Goal: Task Accomplishment & Management: Use online tool/utility

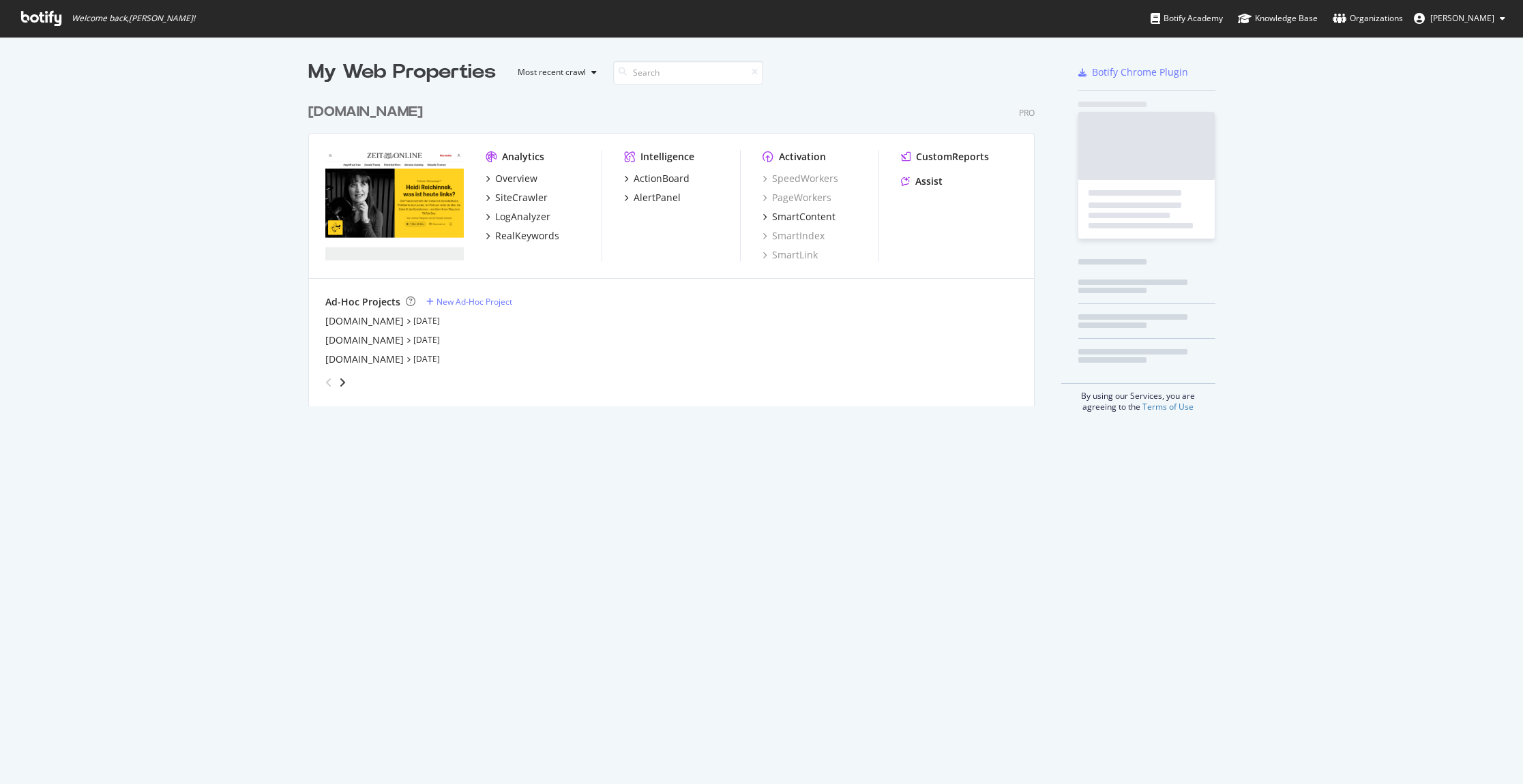
scroll to position [774, 1502]
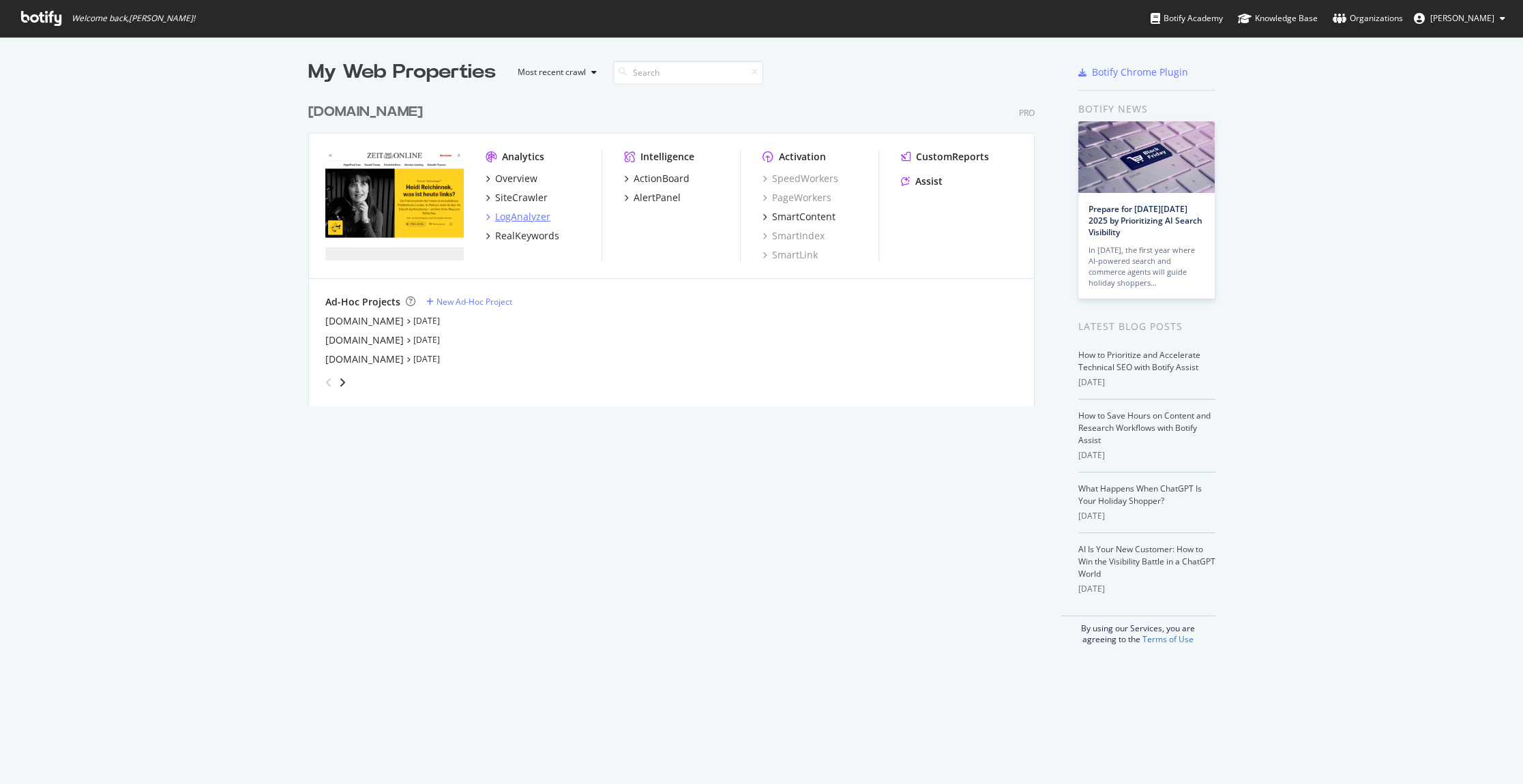
click at [523, 217] on div "LogAnalyzer" at bounding box center [522, 217] width 55 height 14
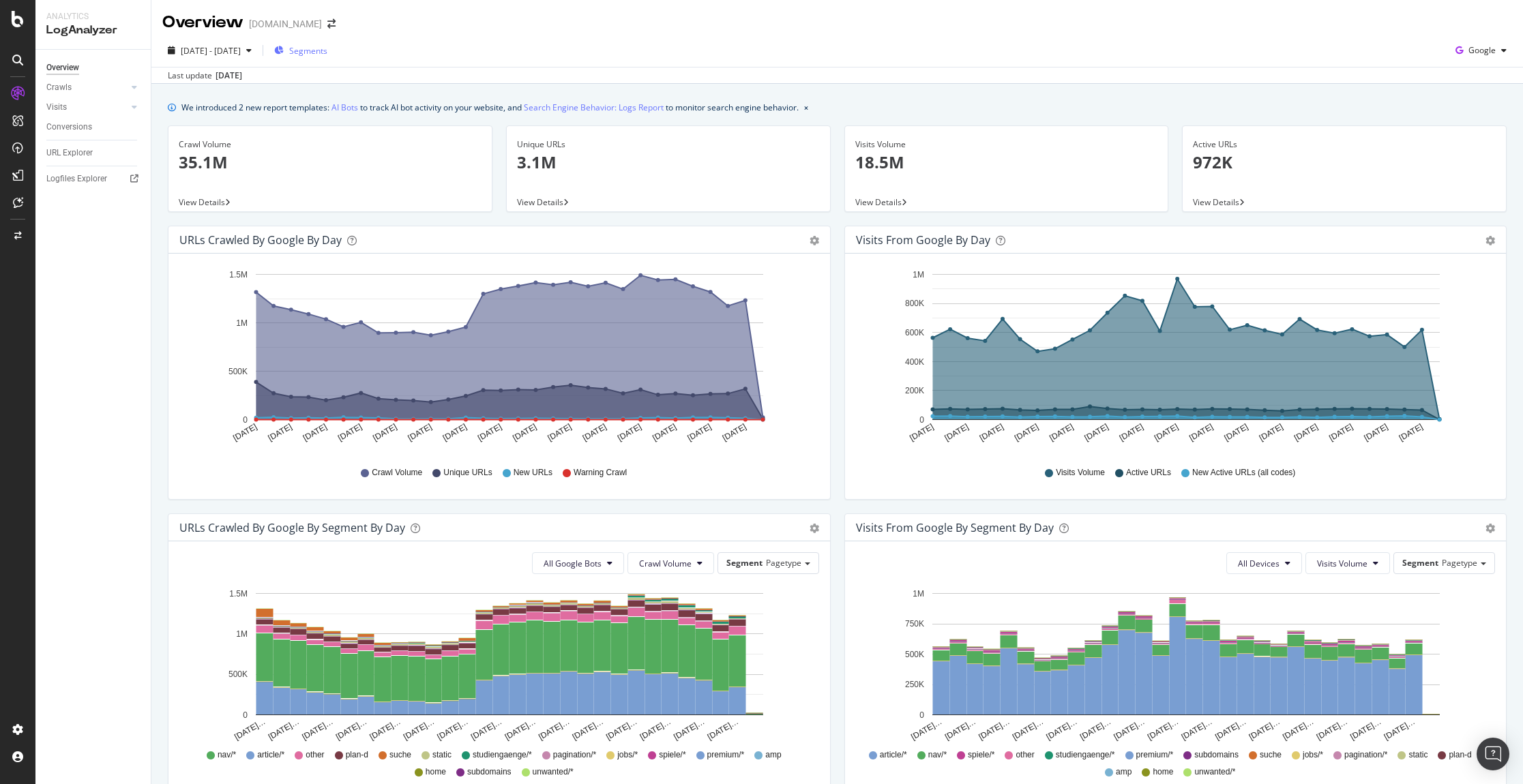
click at [327, 54] on span "Segments" at bounding box center [308, 51] width 39 height 12
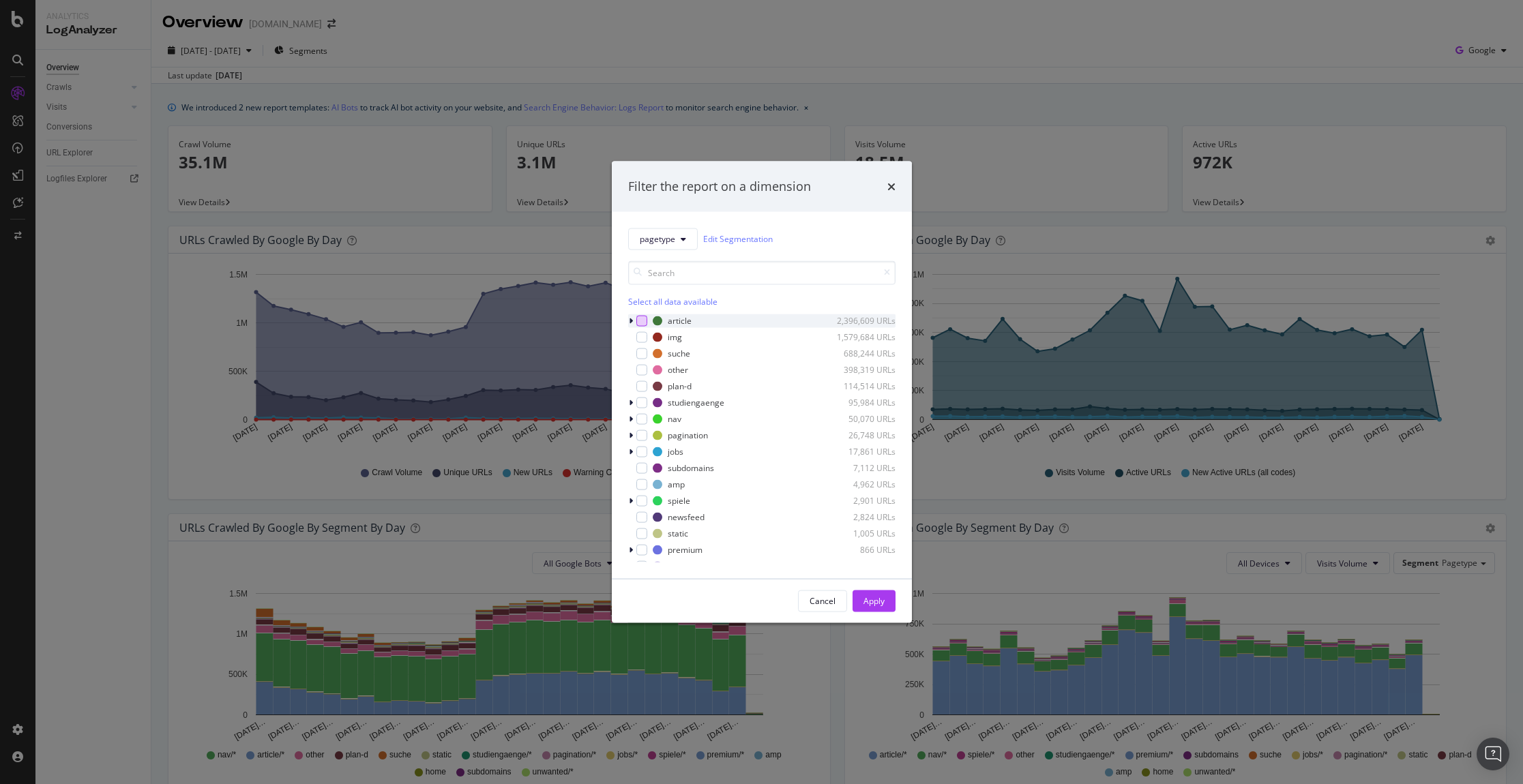
click at [644, 324] on div "modal" at bounding box center [641, 320] width 11 height 11
click at [877, 599] on div "Apply" at bounding box center [873, 601] width 21 height 12
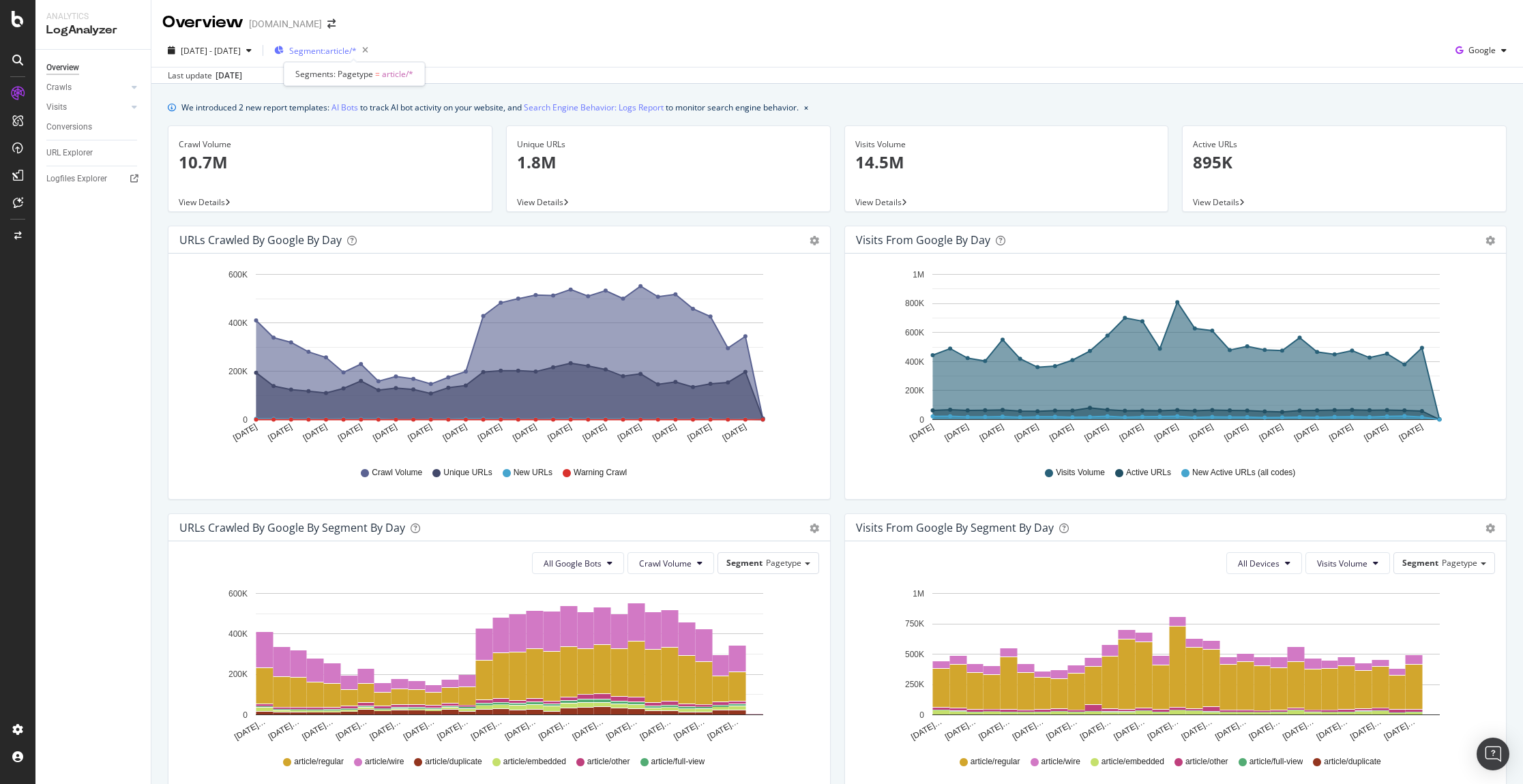
click at [347, 51] on span "Segment: article/*" at bounding box center [323, 51] width 67 height 12
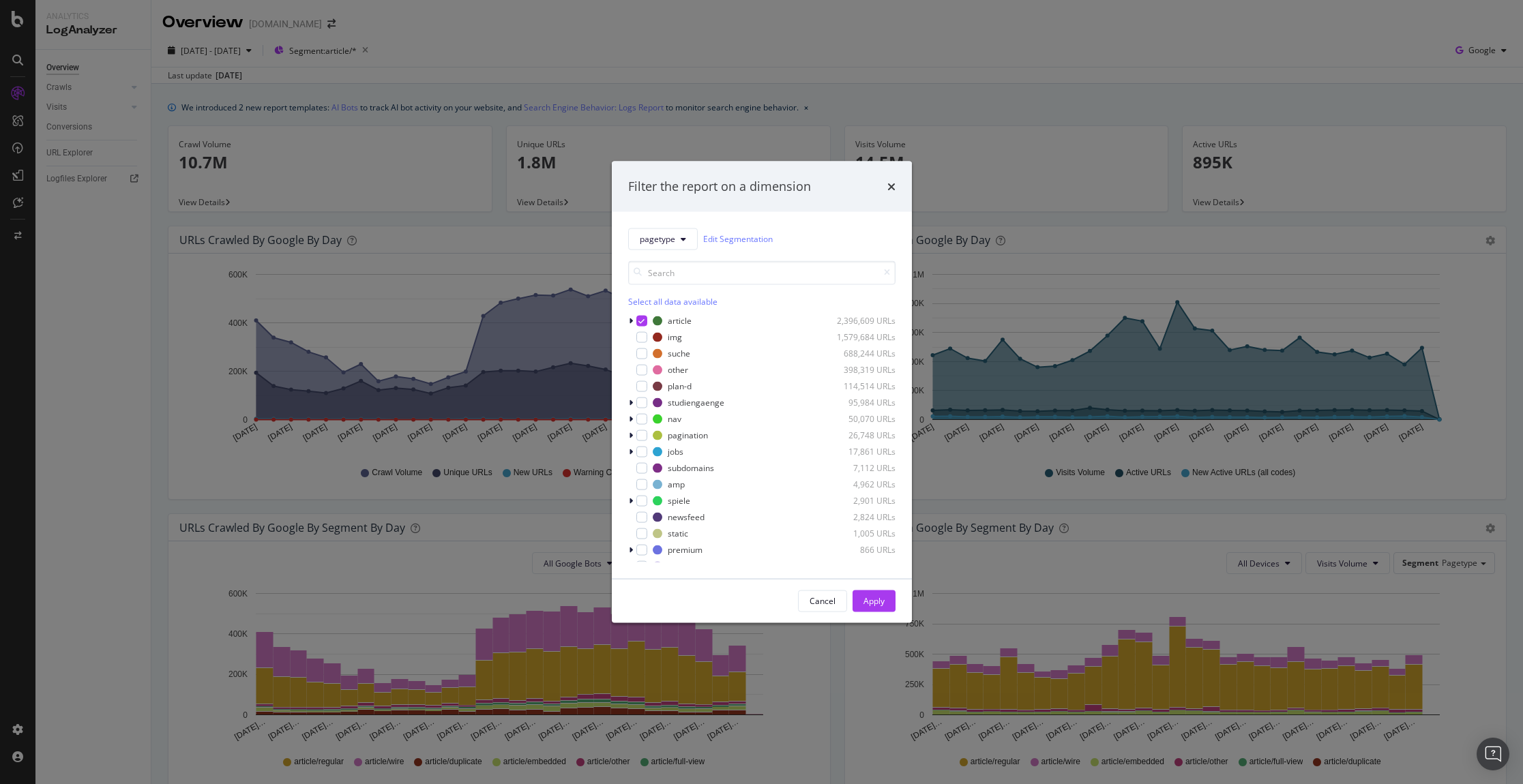
click at [644, 298] on div "Select all data available" at bounding box center [762, 301] width 268 height 12
click at [639, 318] on icon "modal" at bounding box center [641, 320] width 6 height 7
click at [878, 599] on div "Apply" at bounding box center [873, 601] width 21 height 12
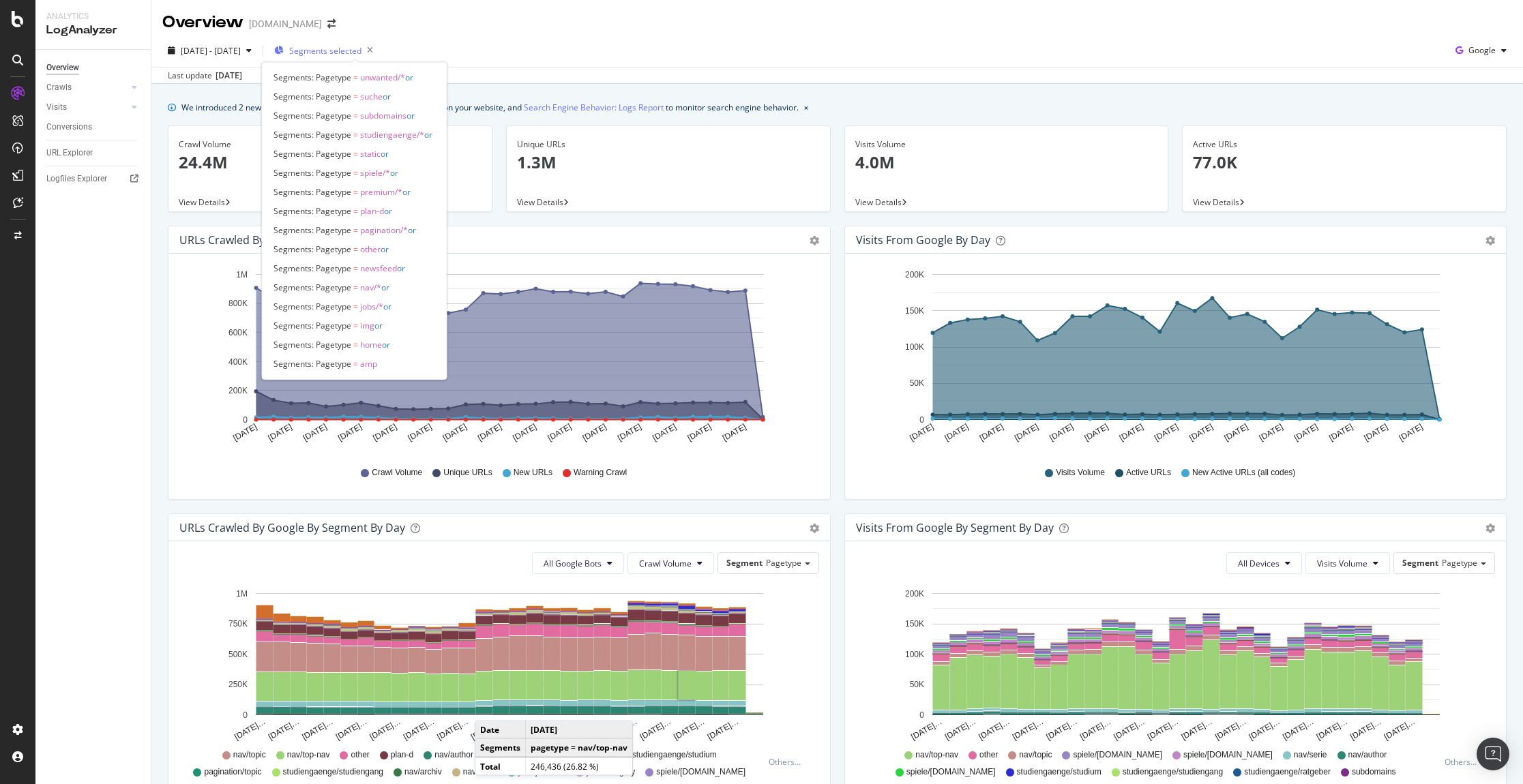
click at [361, 51] on span "Segments selected" at bounding box center [325, 51] width 72 height 12
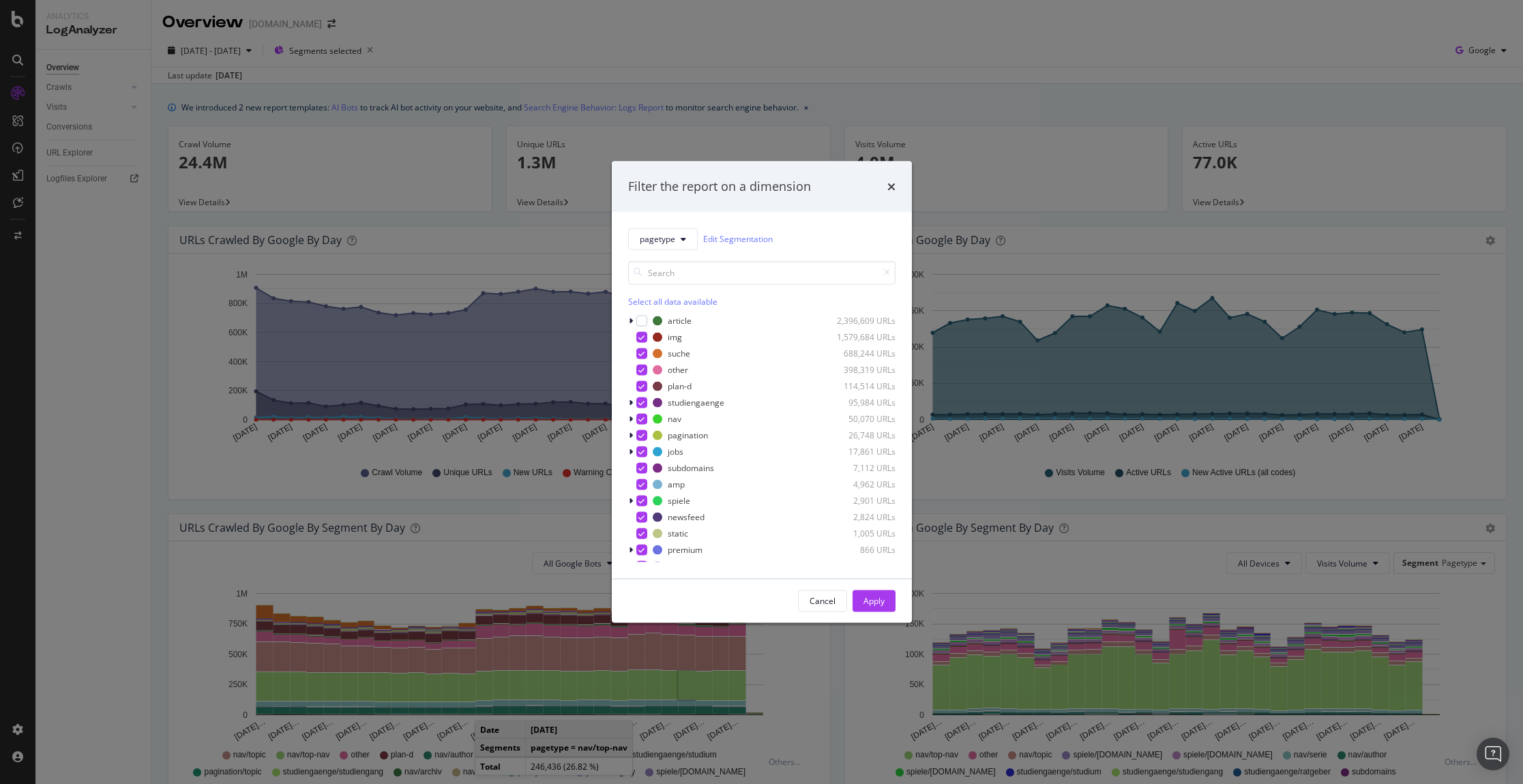
click at [646, 298] on div "Select all data available" at bounding box center [762, 301] width 268 height 12
click at [646, 298] on div "Unselect all data available" at bounding box center [762, 301] width 268 height 12
click at [642, 555] on div "modal" at bounding box center [641, 555] width 11 height 11
click at [892, 602] on button "Apply" at bounding box center [874, 600] width 43 height 22
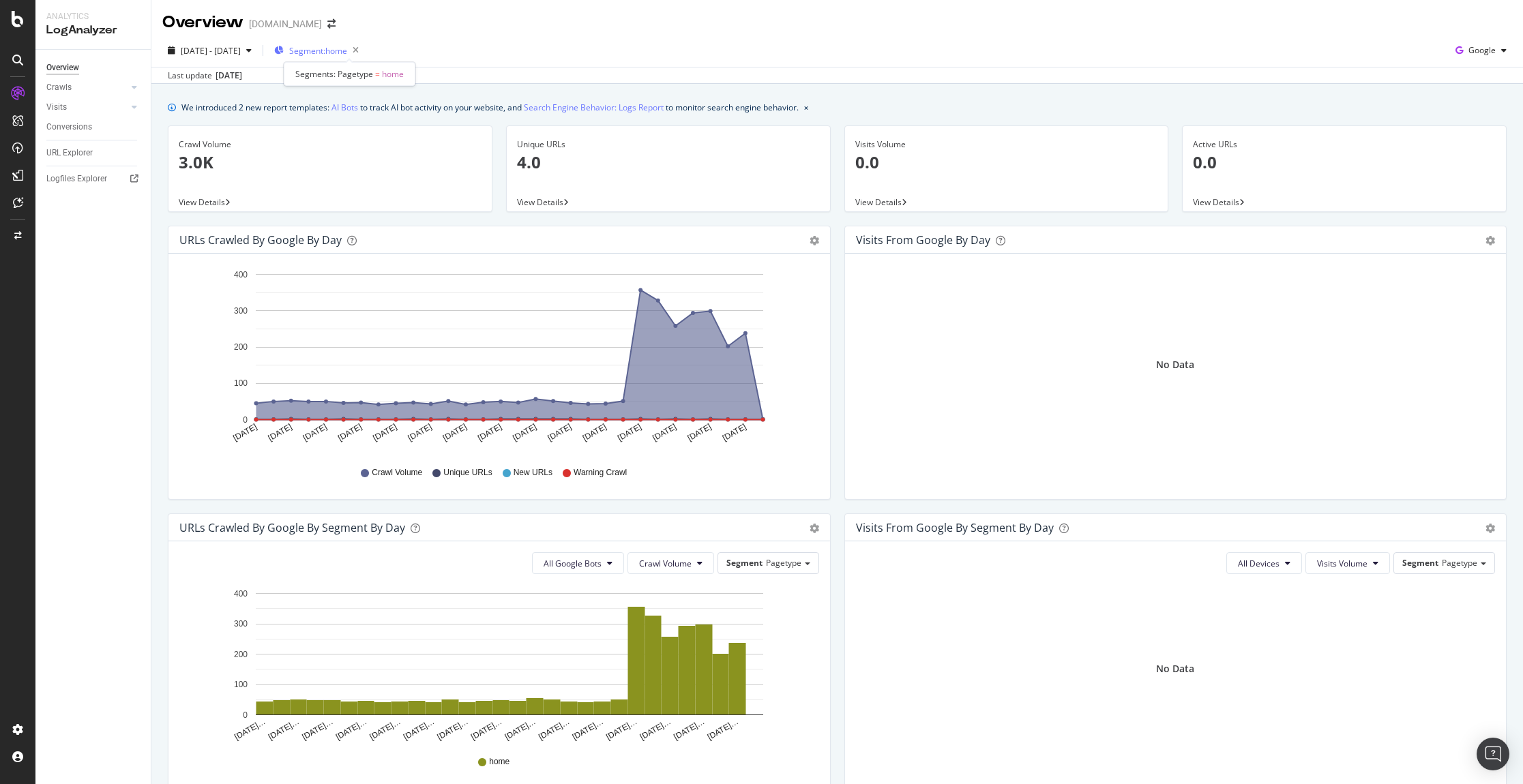
click at [345, 49] on span "Segment: home" at bounding box center [318, 51] width 58 height 12
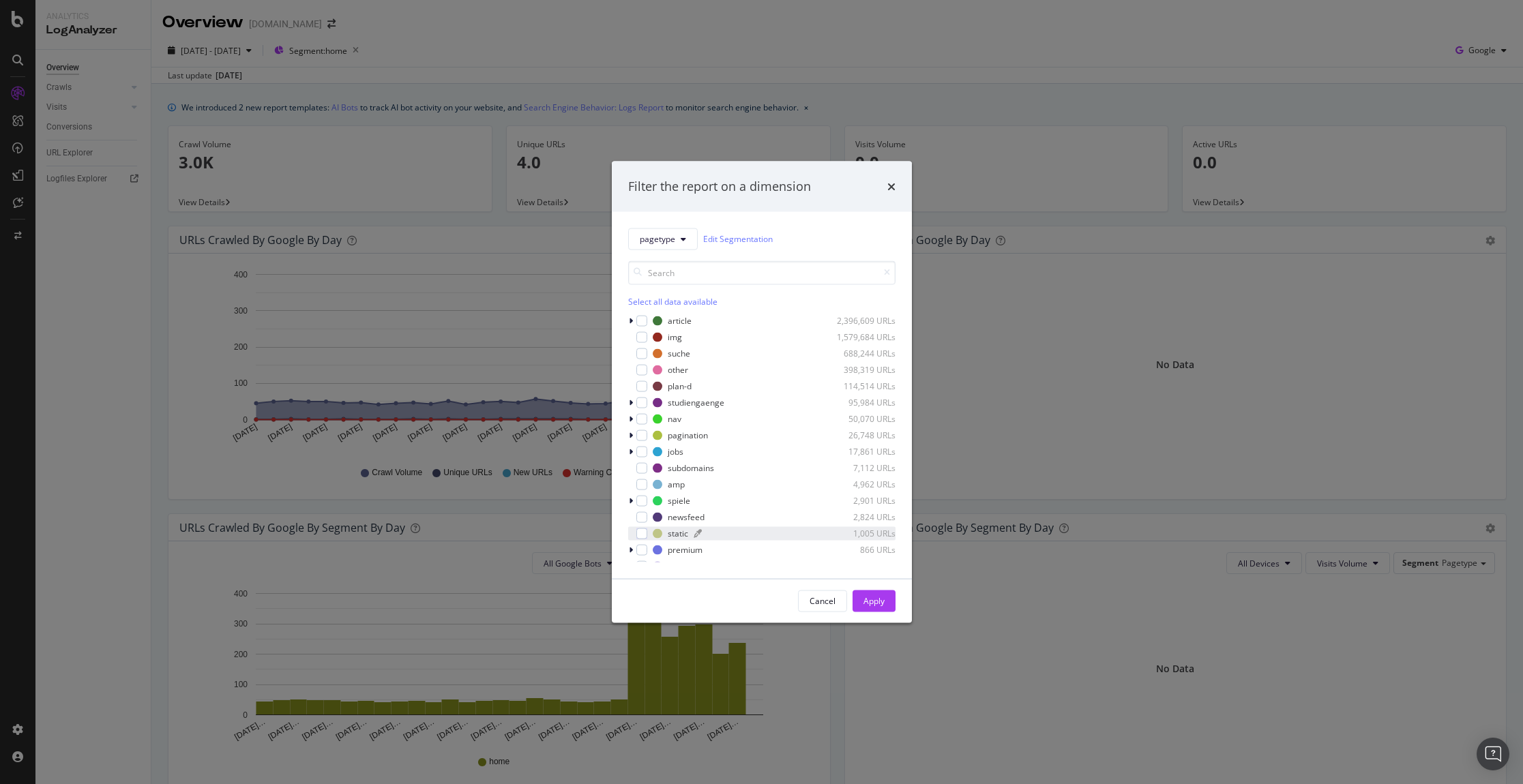
scroll to position [28, 0]
click at [639, 557] on icon "modal" at bounding box center [641, 555] width 6 height 7
click at [642, 521] on div "modal" at bounding box center [641, 521] width 11 height 11
click at [870, 593] on div "Apply" at bounding box center [873, 600] width 21 height 21
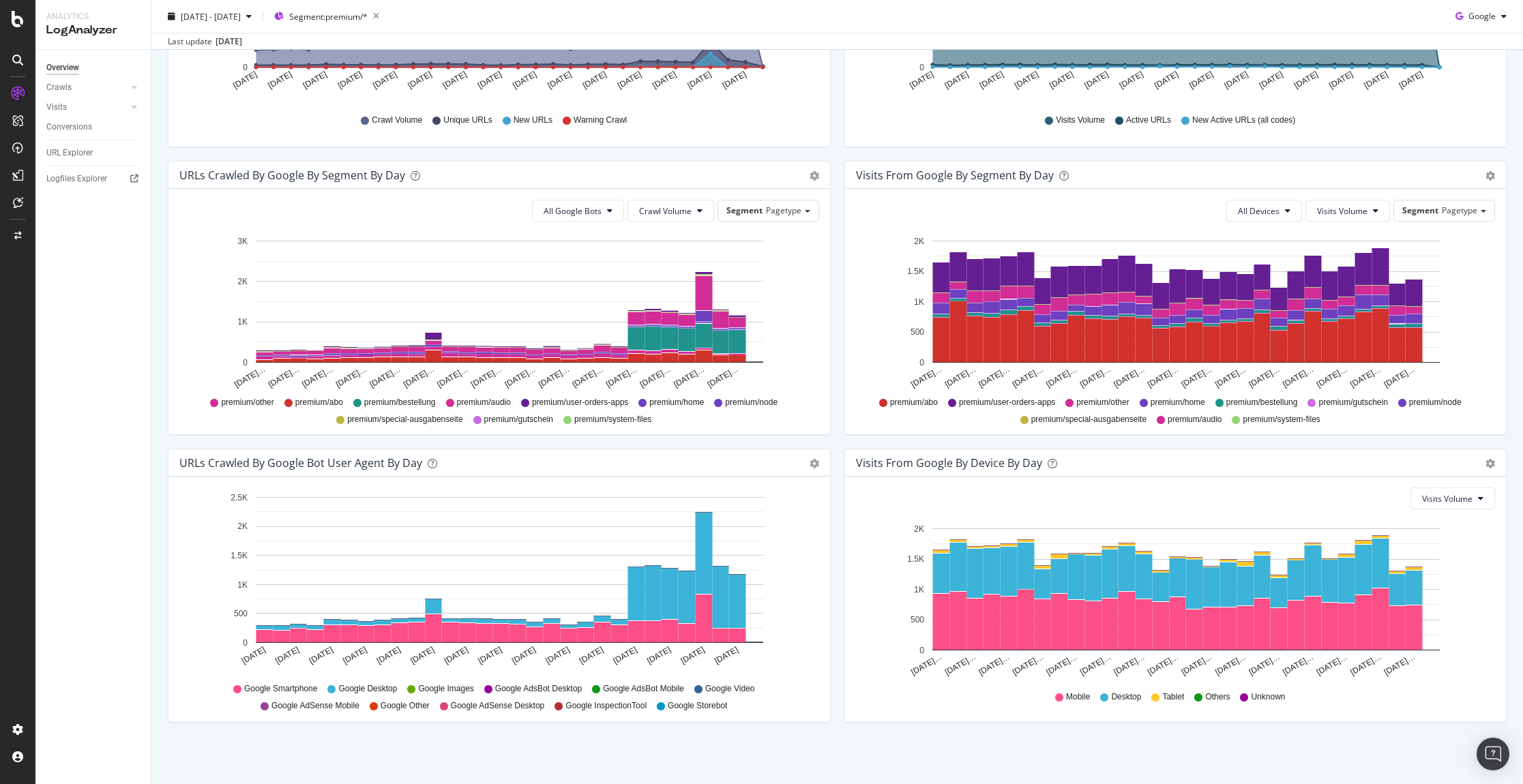
scroll to position [352, 0]
